Goal: Find specific page/section: Find specific page/section

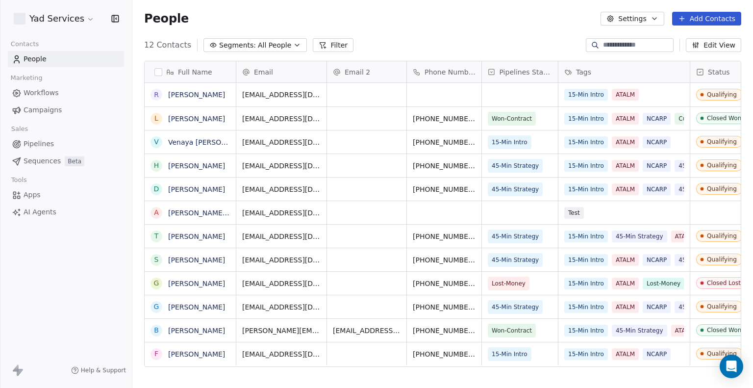
scroll to position [334, 612]
drag, startPoint x: 423, startPoint y: 93, endPoint x: 745, endPoint y: 91, distance: 321.4
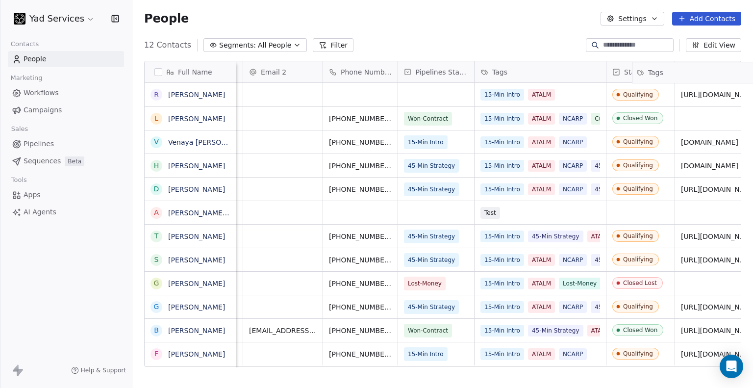
scroll to position [0, 128]
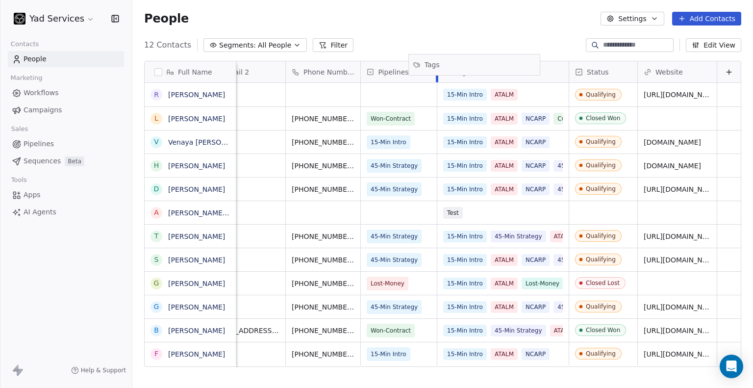
drag, startPoint x: 679, startPoint y: 74, endPoint x: 525, endPoint y: 67, distance: 153.5
click at [525, 67] on div "Full Name R [PERSON_NAME] L [PERSON_NAME] V [PERSON_NAME] H [PERSON_NAME] D [PE…" at bounding box center [443, 214] width 596 height 306
click at [172, 94] on link "[PERSON_NAME]" at bounding box center [196, 95] width 57 height 8
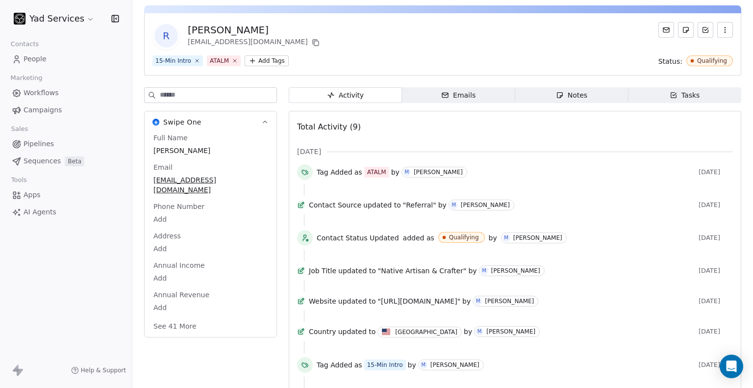
scroll to position [24, 0]
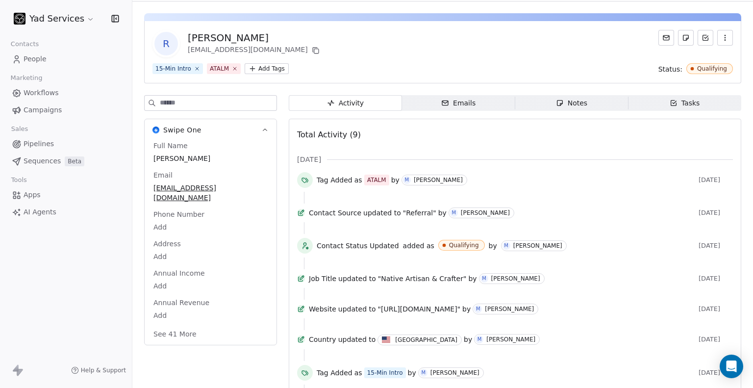
click at [547, 46] on div "R [PERSON_NAME] [EMAIL_ADDRESS][DOMAIN_NAME]" at bounding box center [442, 43] width 580 height 27
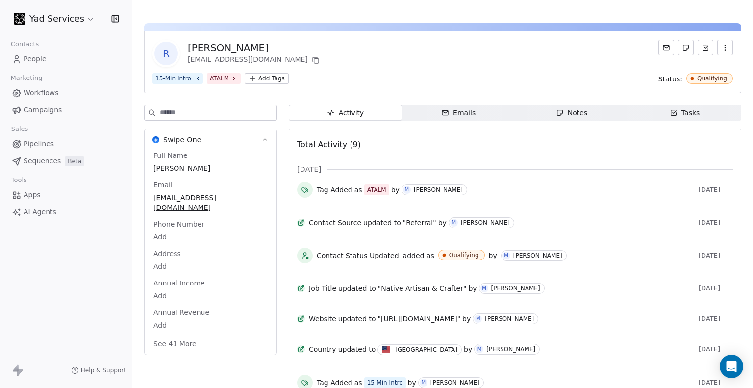
scroll to position [0, 0]
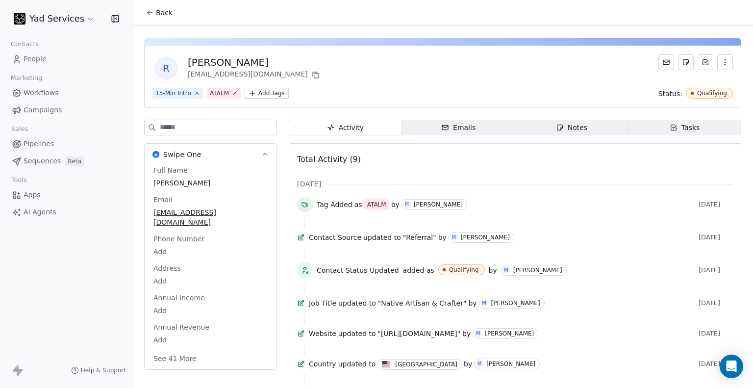
click at [380, 69] on div "R [PERSON_NAME] [EMAIL_ADDRESS][DOMAIN_NAME]" at bounding box center [442, 67] width 580 height 27
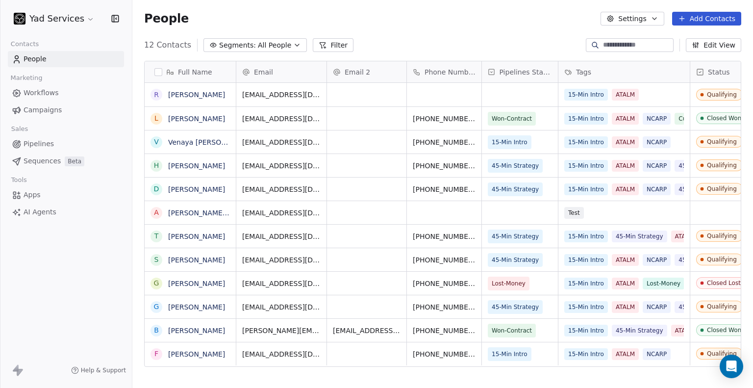
scroll to position [334, 612]
click at [347, 42] on div "12 Contacts Segments: All People Filter Edit View" at bounding box center [442, 45] width 620 height 16
click at [347, 41] on div "12 Contacts Segments: All People Filter Edit View" at bounding box center [442, 45] width 620 height 16
click at [348, 13] on div "People Settings Add Contacts" at bounding box center [442, 19] width 597 height 14
